Goal: Task Accomplishment & Management: Use online tool/utility

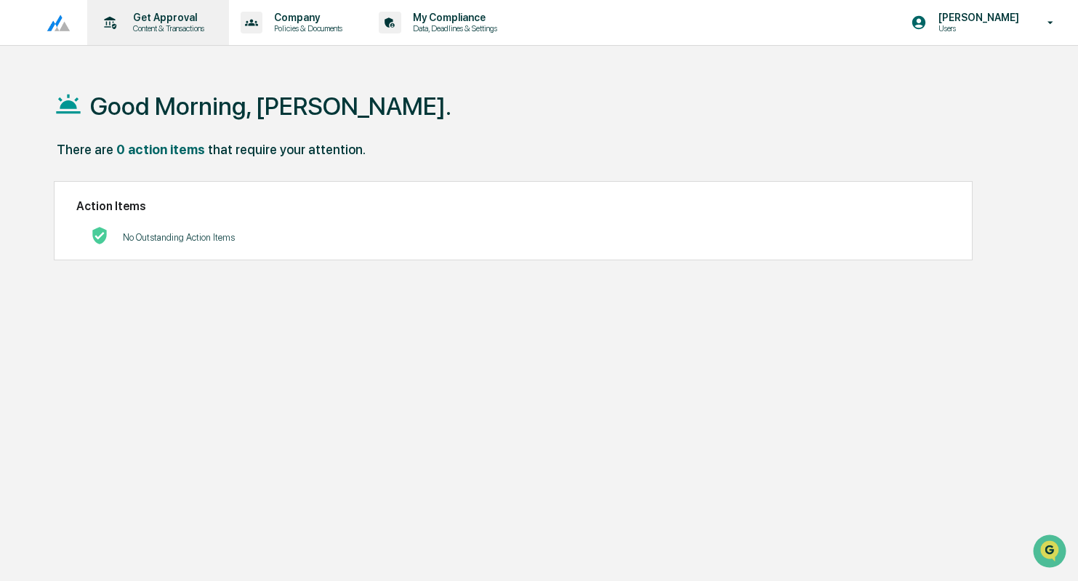
click at [177, 13] on p "Get Approval" at bounding box center [166, 18] width 90 height 12
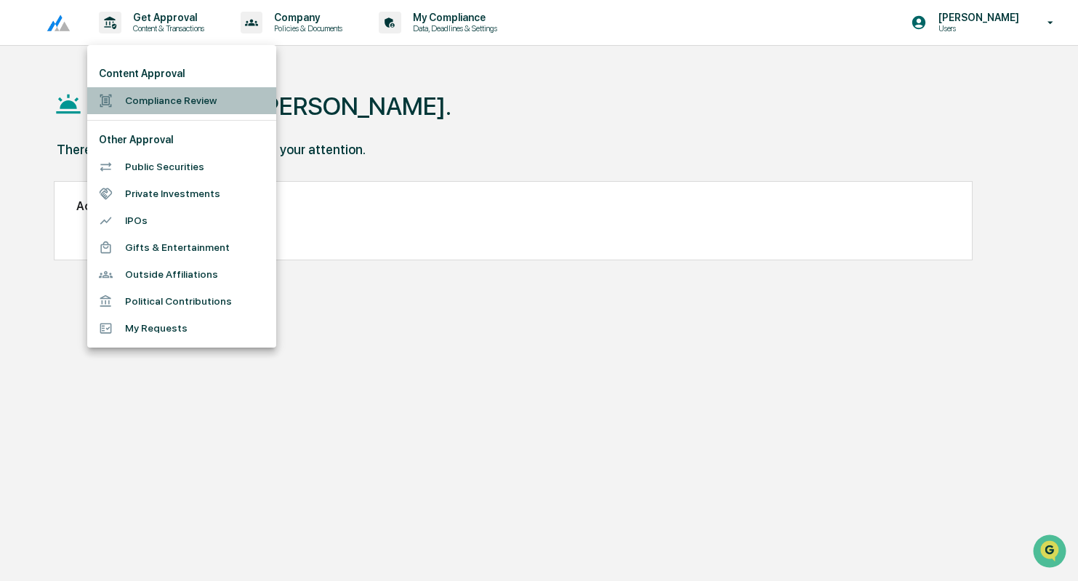
click at [166, 94] on li "Compliance Review" at bounding box center [181, 100] width 189 height 27
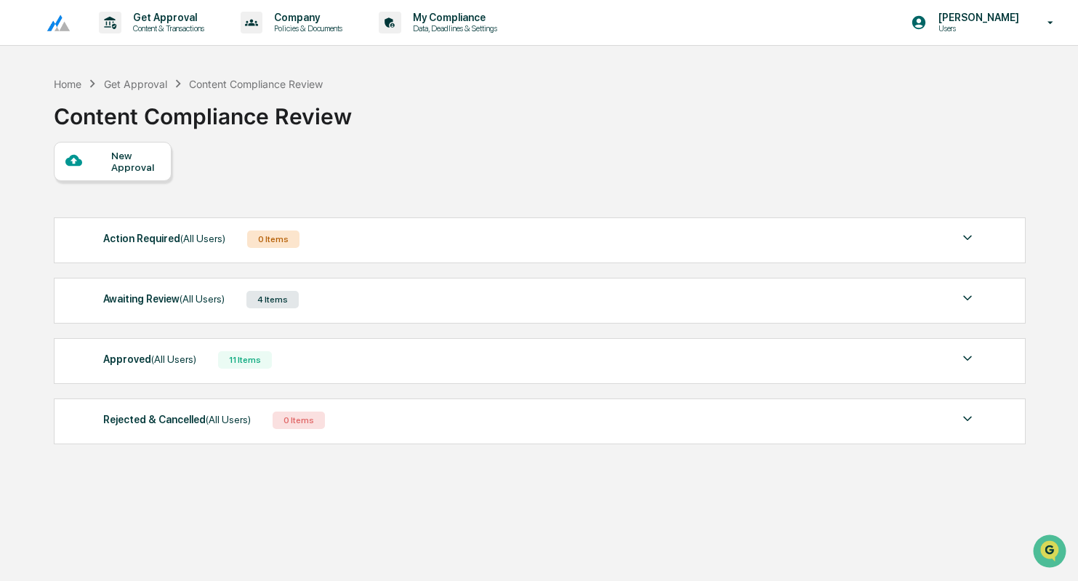
click at [388, 303] on div "Awaiting Review (All Users) 4 Items" at bounding box center [539, 299] width 873 height 20
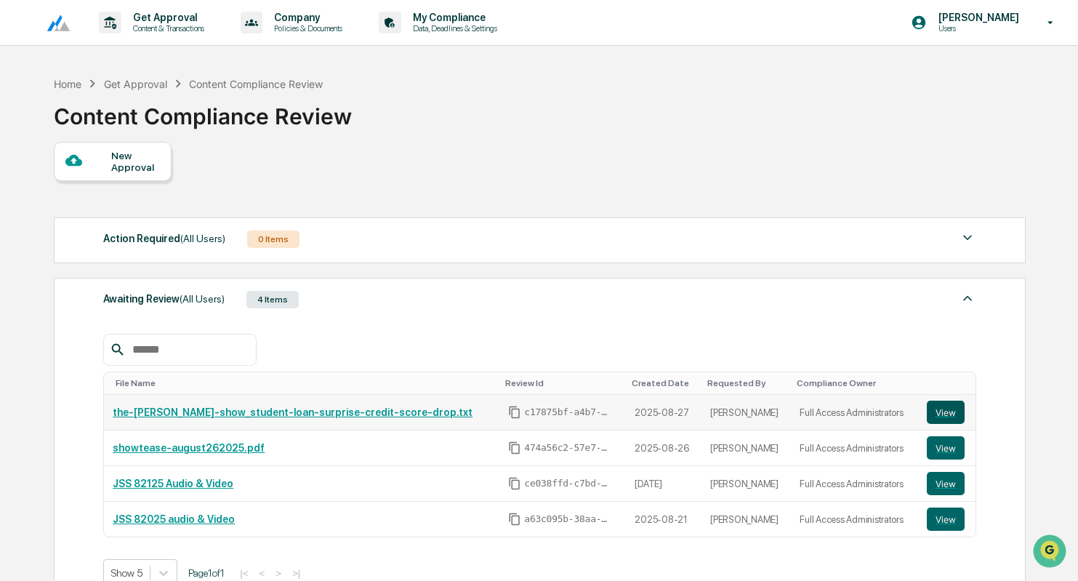
click at [940, 412] on button "View" at bounding box center [946, 411] width 38 height 23
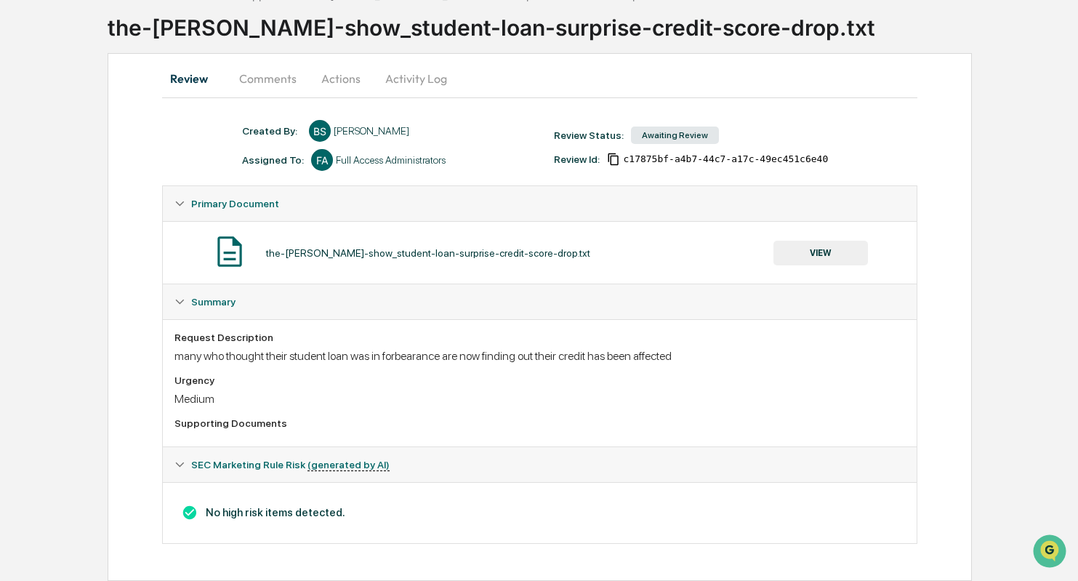
scroll to position [40, 0]
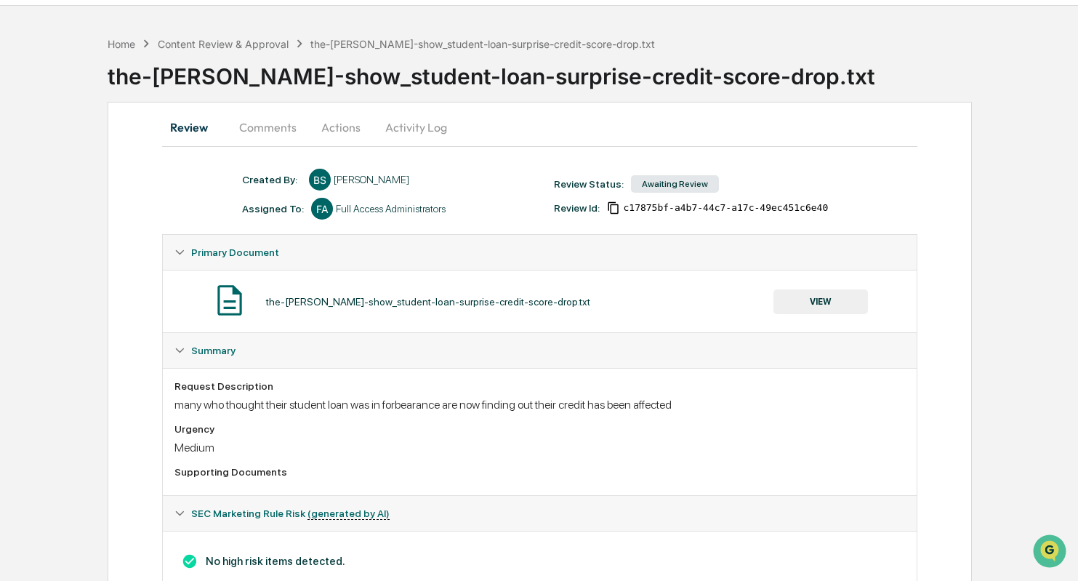
click at [265, 128] on button "Comments" at bounding box center [267, 127] width 81 height 35
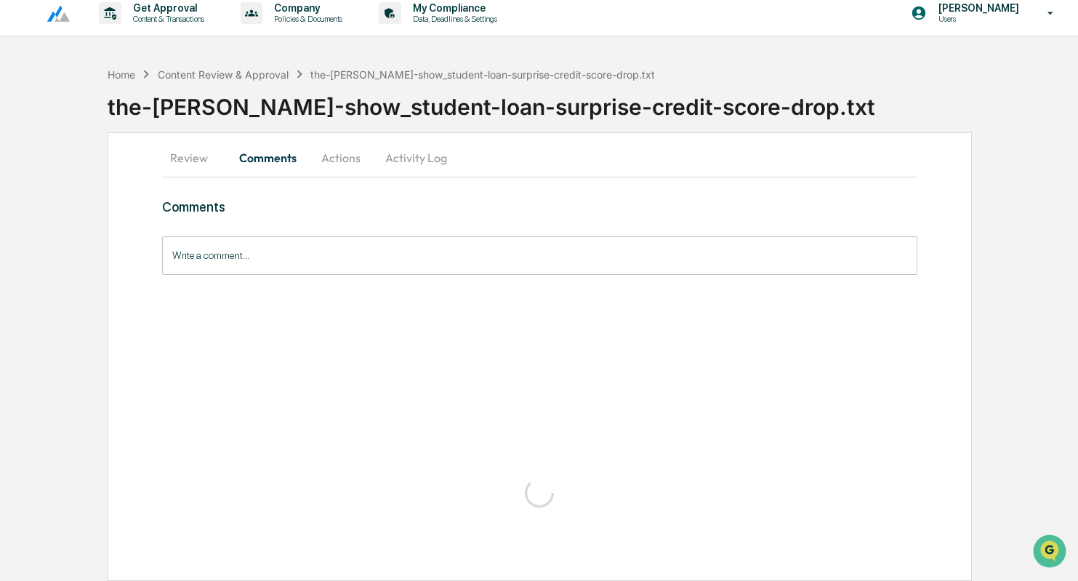
scroll to position [0, 0]
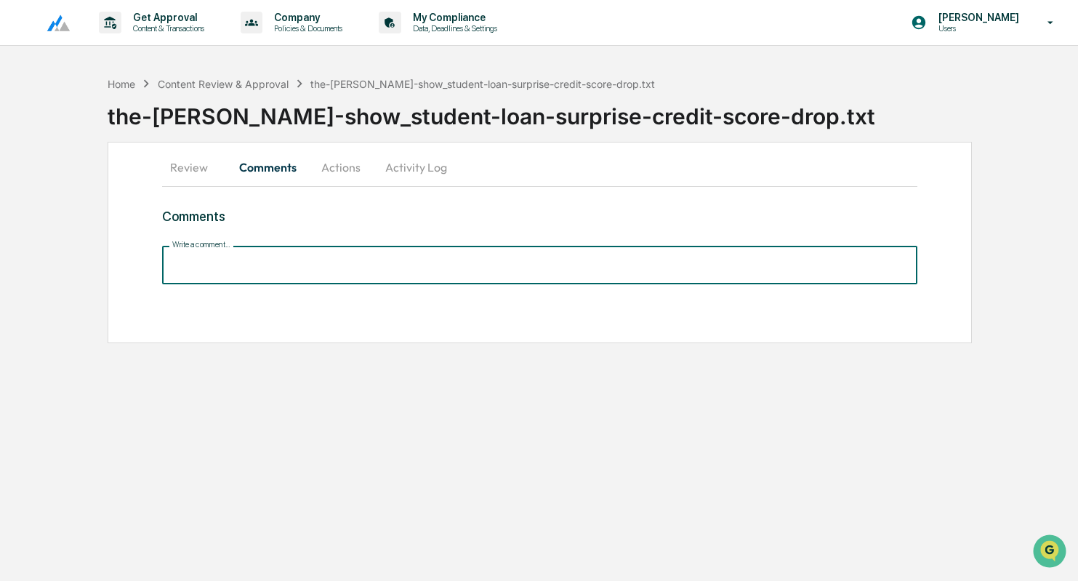
click at [214, 258] on input "Write a comment..." at bounding box center [539, 265] width 754 height 39
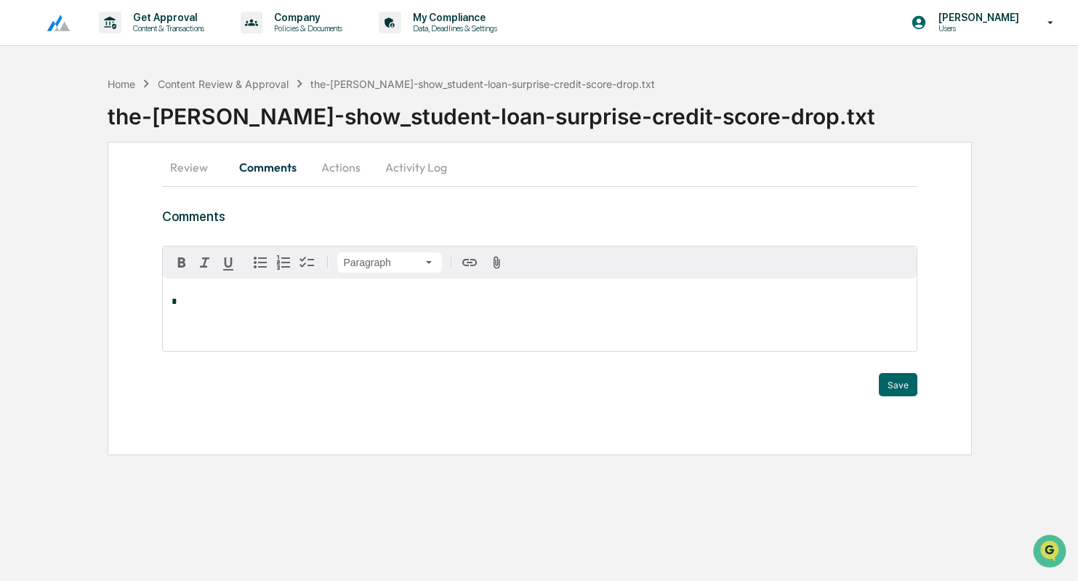
click at [418, 175] on button "Activity Log" at bounding box center [416, 167] width 85 height 35
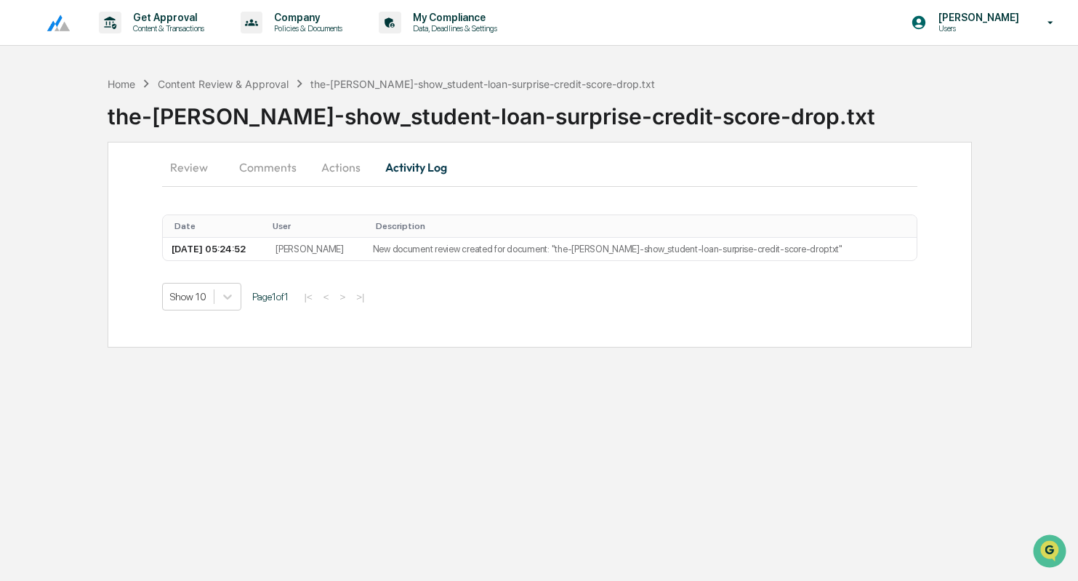
click at [193, 169] on button "Review" at bounding box center [194, 167] width 65 height 35
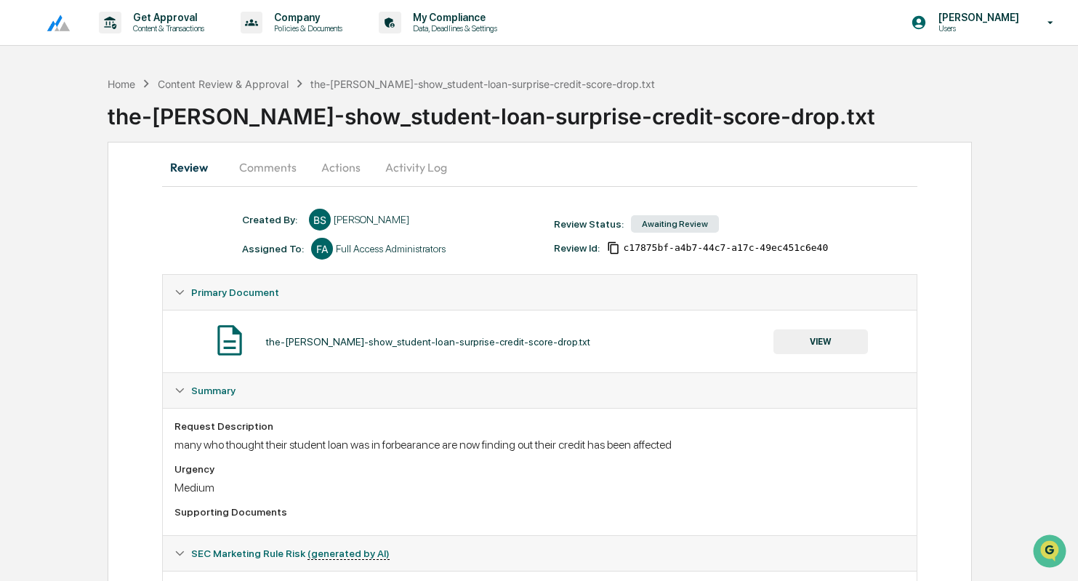
click at [268, 171] on button "Comments" at bounding box center [267, 167] width 81 height 35
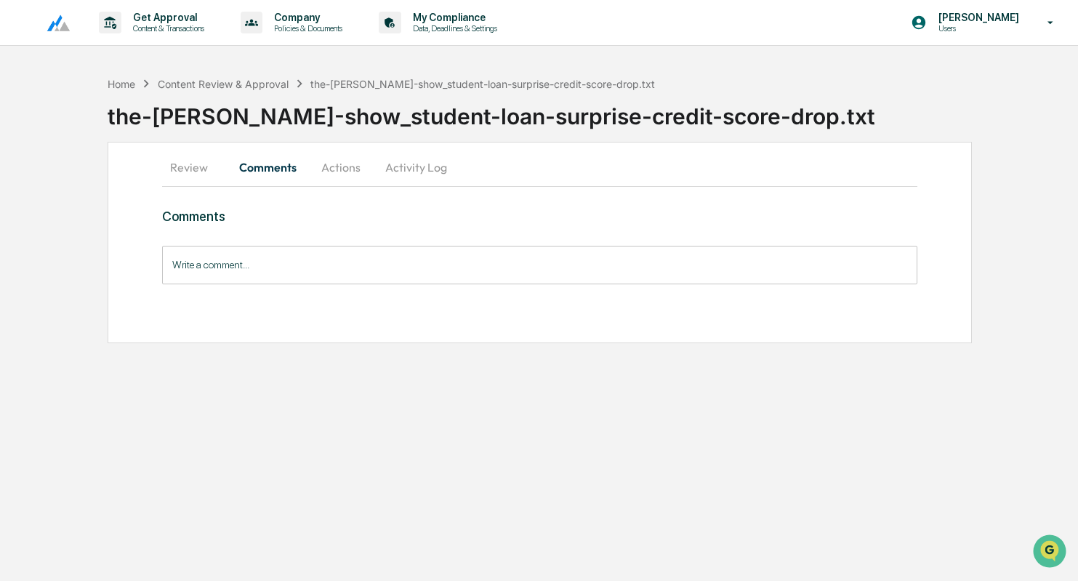
click at [331, 165] on button "Actions" at bounding box center [340, 167] width 65 height 35
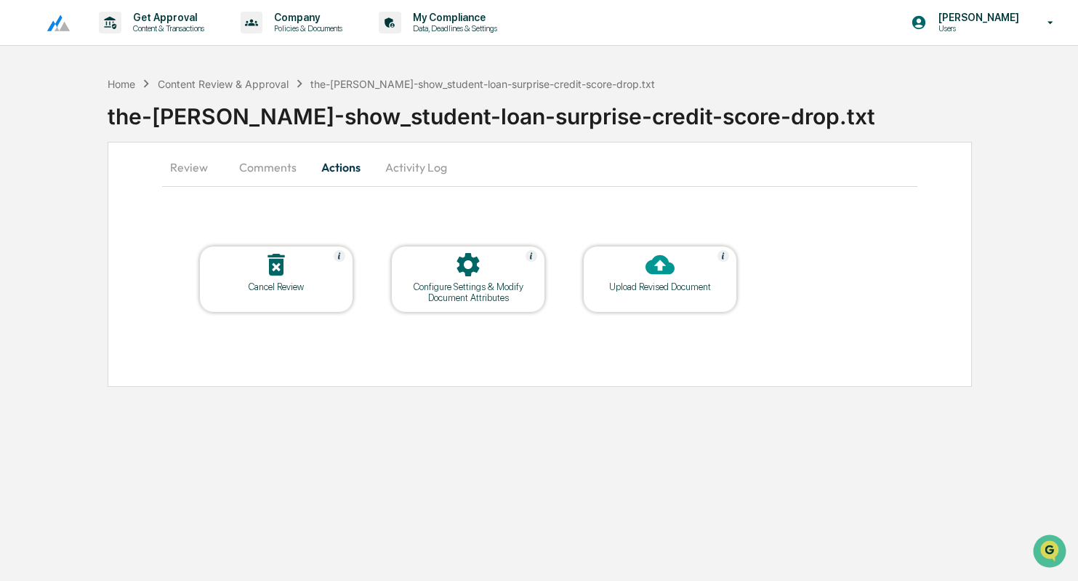
click at [279, 168] on button "Comments" at bounding box center [267, 167] width 81 height 35
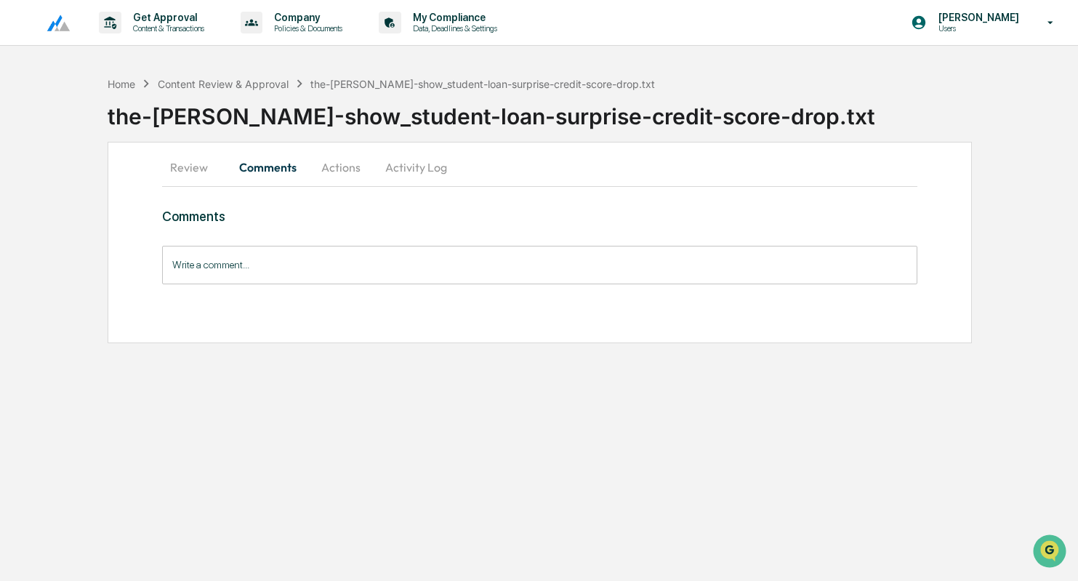
click at [342, 161] on button "Actions" at bounding box center [340, 167] width 65 height 35
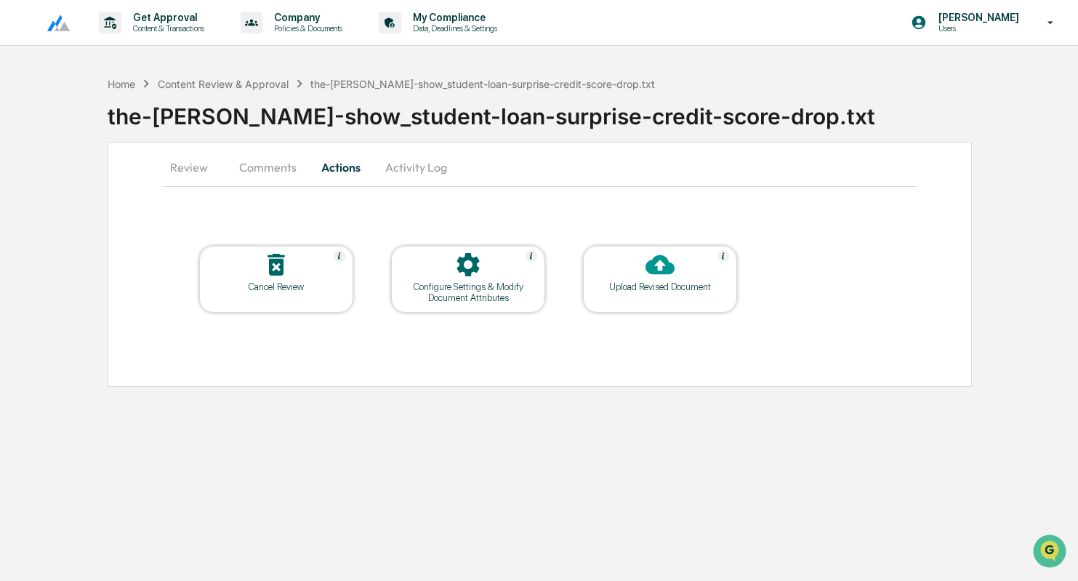
click at [647, 273] on icon at bounding box center [659, 264] width 29 height 29
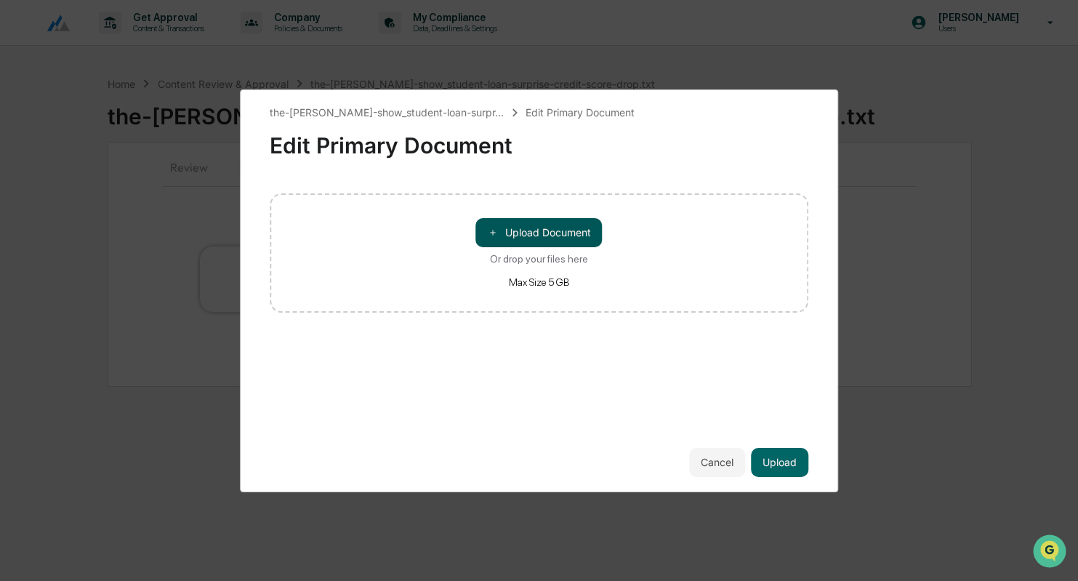
click at [552, 238] on button "＋ Upload Document" at bounding box center [539, 232] width 126 height 29
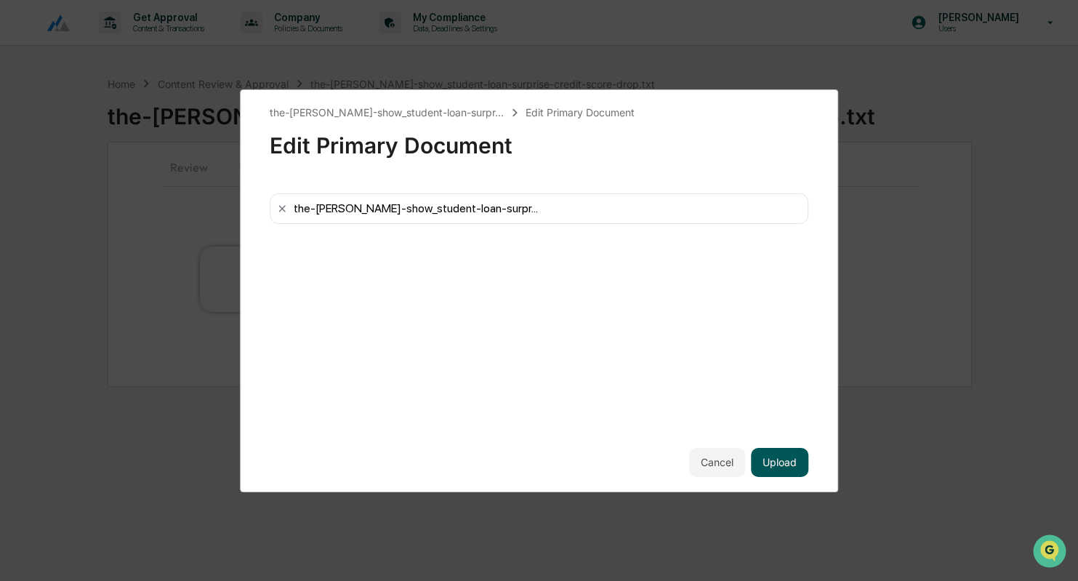
click at [783, 454] on button "Upload" at bounding box center [779, 462] width 57 height 29
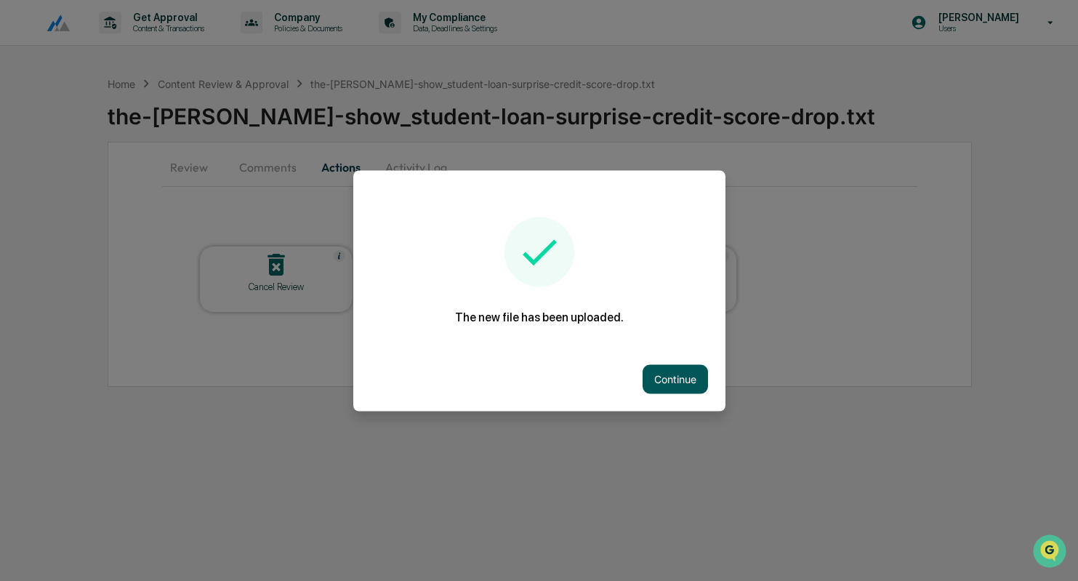
click at [653, 369] on button "Continue" at bounding box center [674, 378] width 65 height 29
